Goal: Information Seeking & Learning: Check status

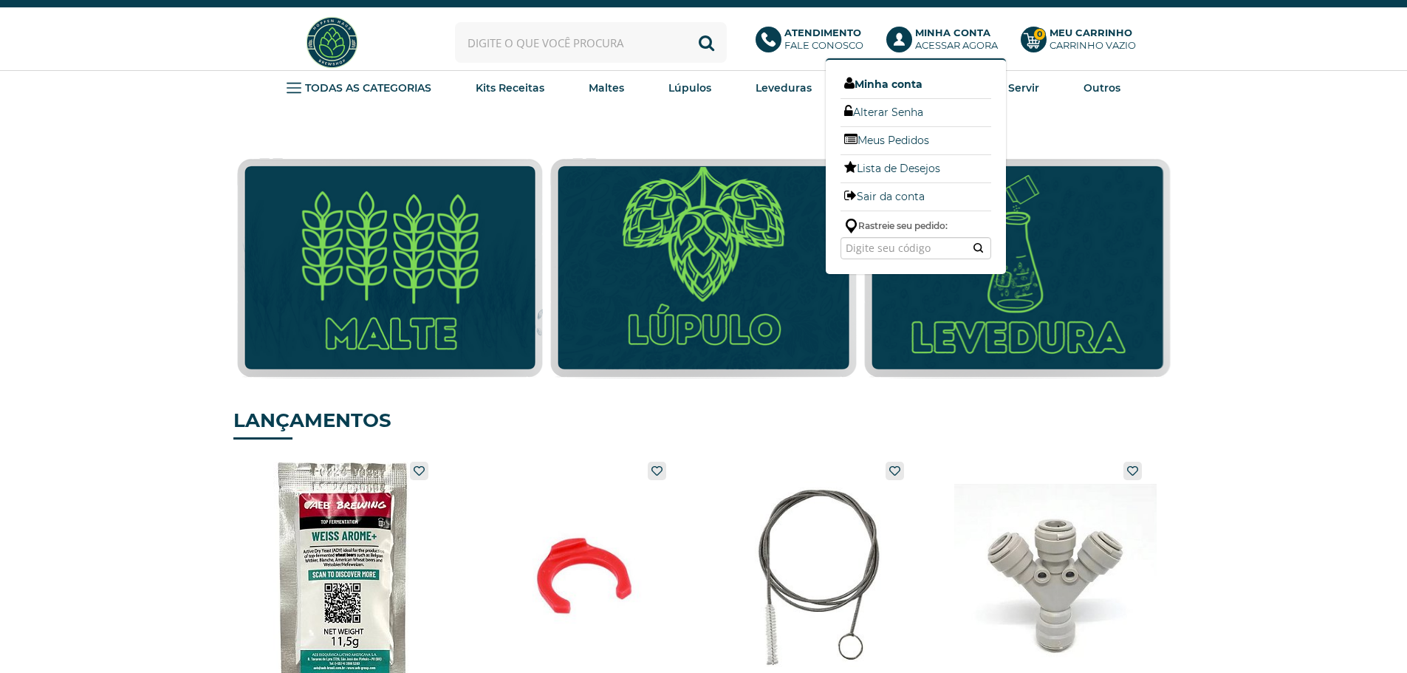
click at [884, 83] on link "Minha conta" at bounding box center [915, 84] width 151 height 19
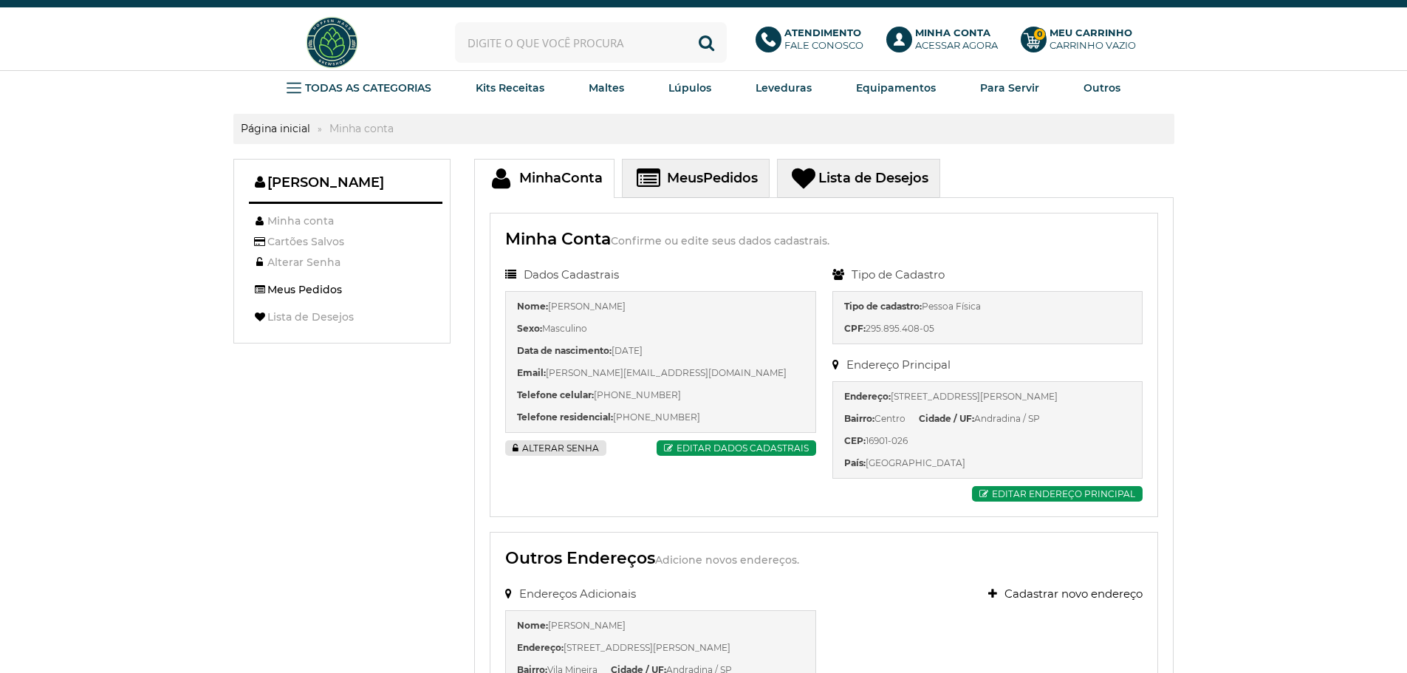
click at [318, 288] on link "Meus Pedidos" at bounding box center [342, 289] width 186 height 19
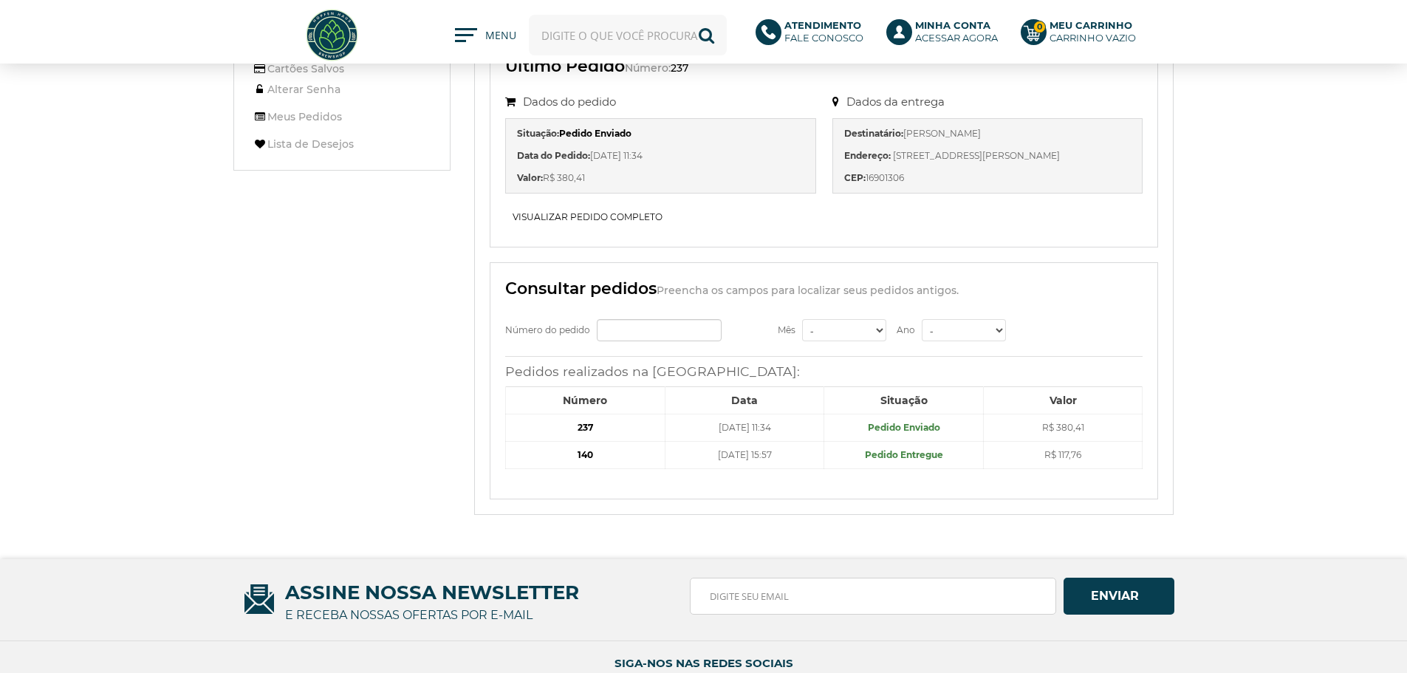
scroll to position [148, 0]
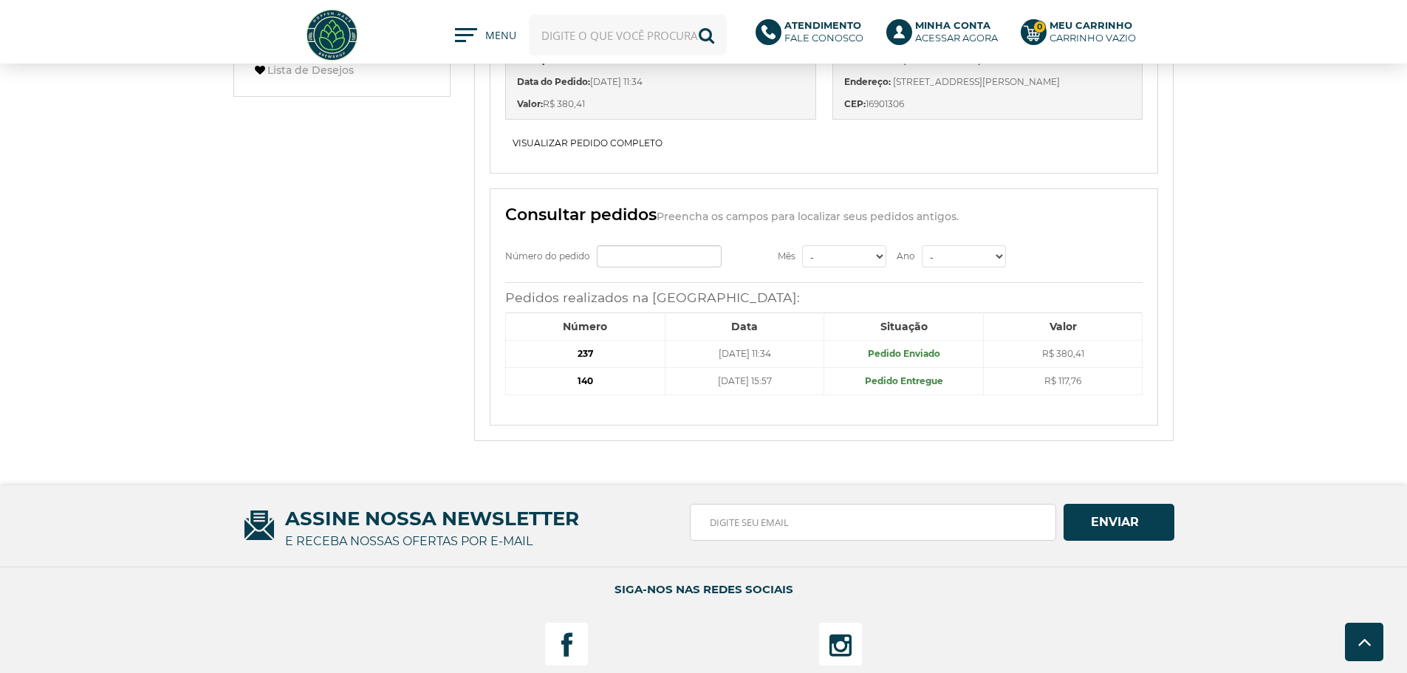
click at [586, 352] on b "237" at bounding box center [585, 353] width 16 height 11
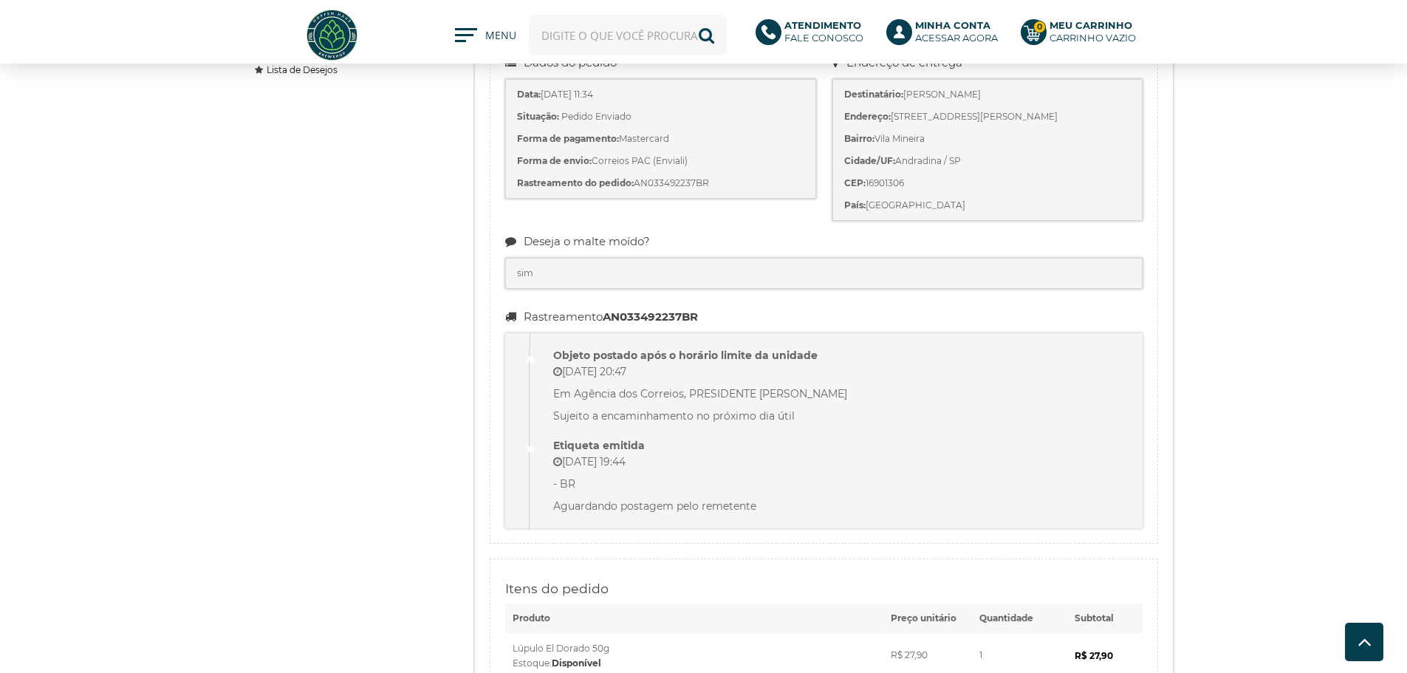
scroll to position [74, 0]
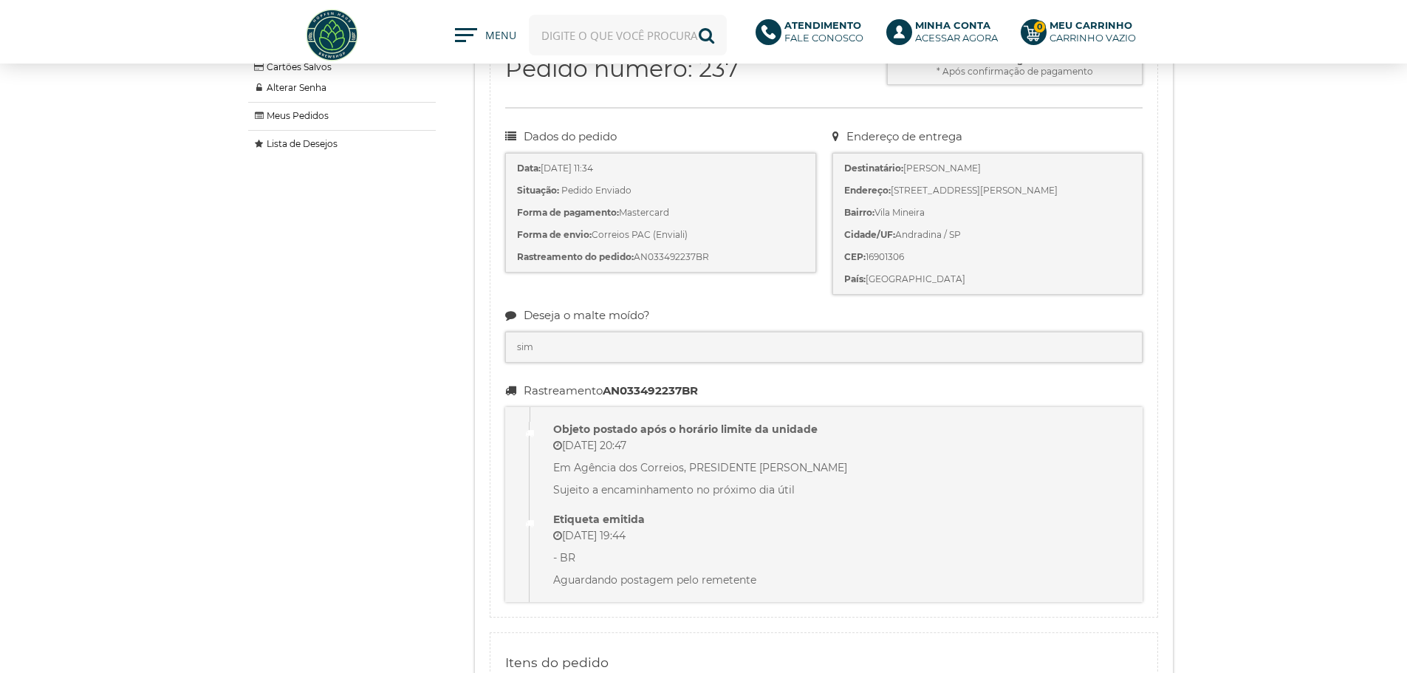
click at [686, 256] on li "Rastreamento do pedido: AN033492237BR" at bounding box center [660, 257] width 287 height 15
copy li "AN033492237BR"
